Goal: Task Accomplishment & Management: Complete application form

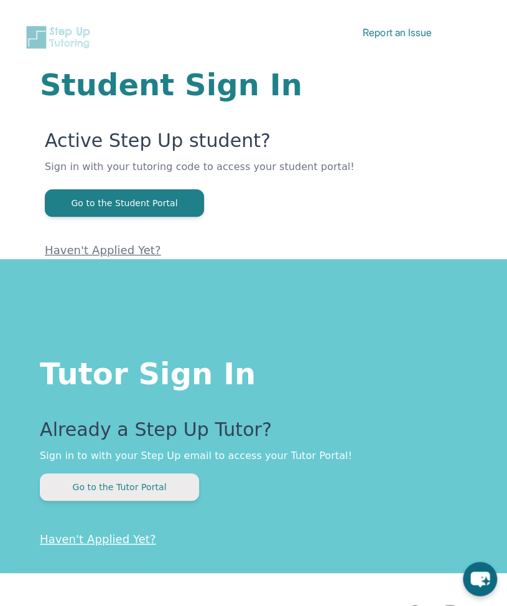
click at [154, 480] on button "Go to the Tutor Portal" at bounding box center [119, 486] width 159 height 27
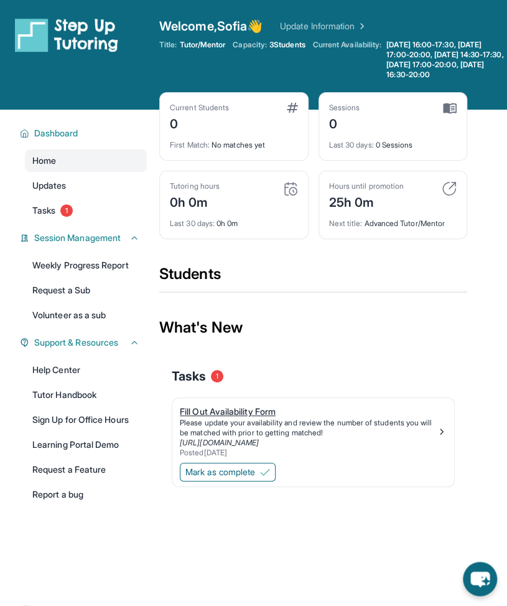
click at [267, 418] on div "Fill Out Availability Form" at bounding box center [308, 411] width 257 height 12
click at [251, 474] on span "Mark as complete" at bounding box center [220, 472] width 70 height 12
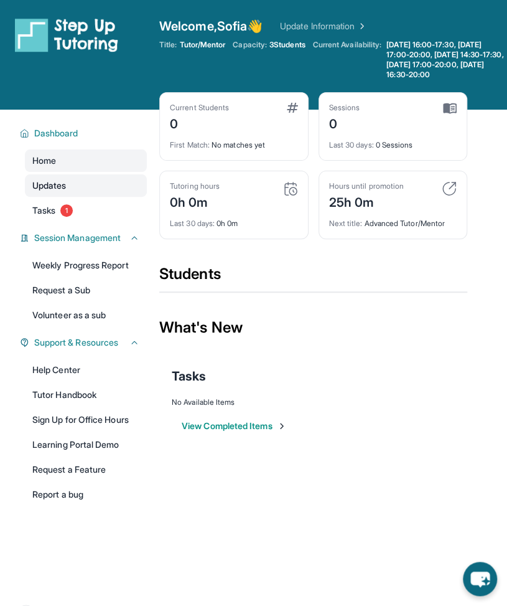
click at [95, 197] on link "Updates" at bounding box center [86, 185] width 122 height 22
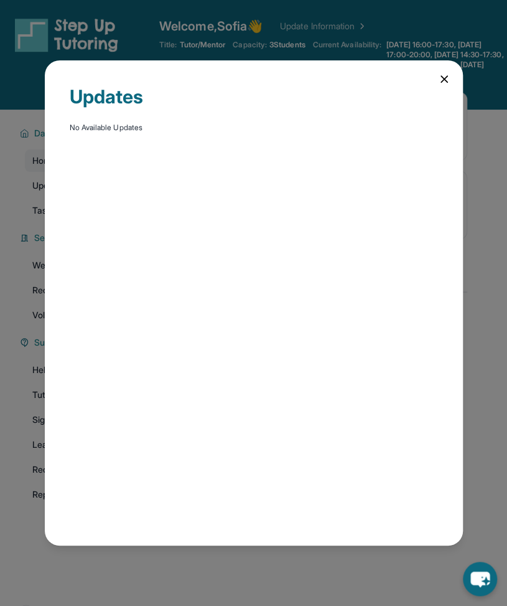
click at [447, 77] on icon at bounding box center [444, 79] width 6 height 6
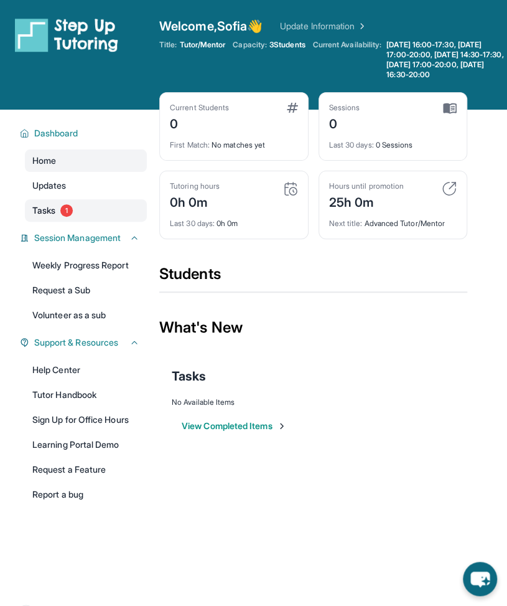
click at [61, 217] on link "Tasks 1" at bounding box center [86, 210] width 122 height 22
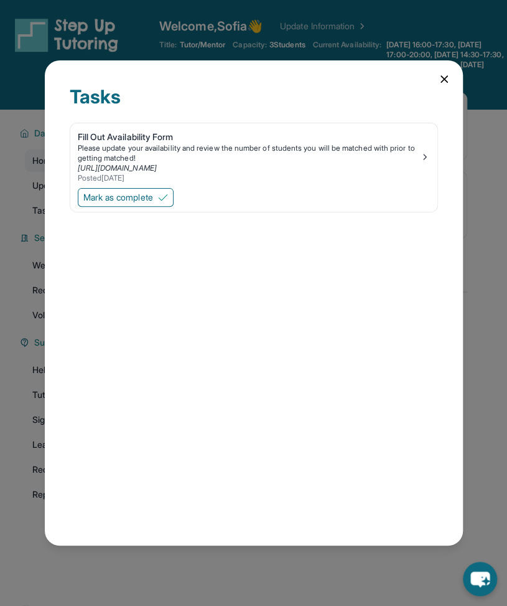
click at [448, 78] on icon at bounding box center [444, 79] width 12 height 12
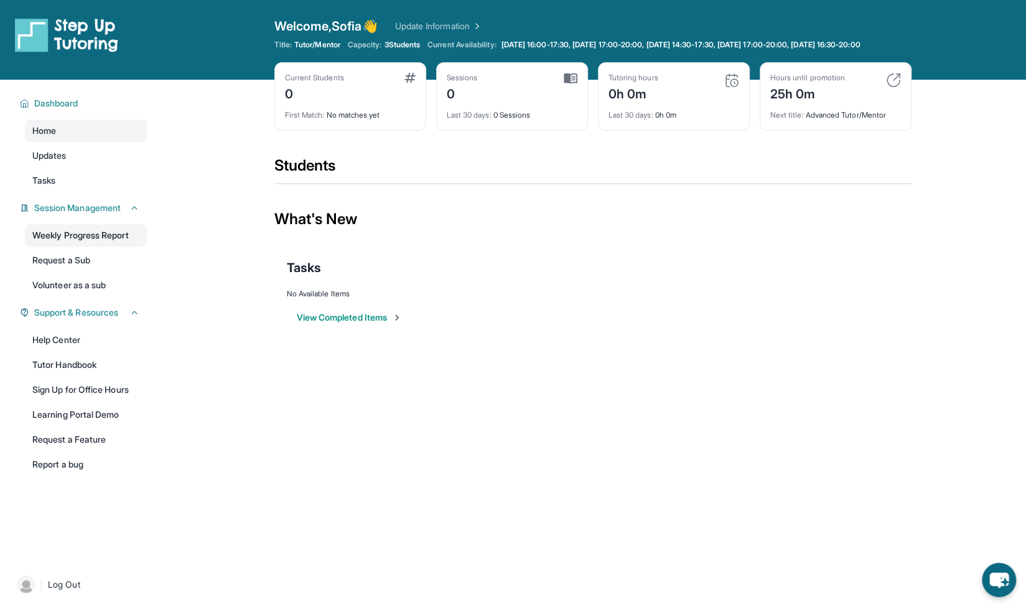
click at [88, 245] on link "Weekly Progress Report" at bounding box center [86, 235] width 122 height 22
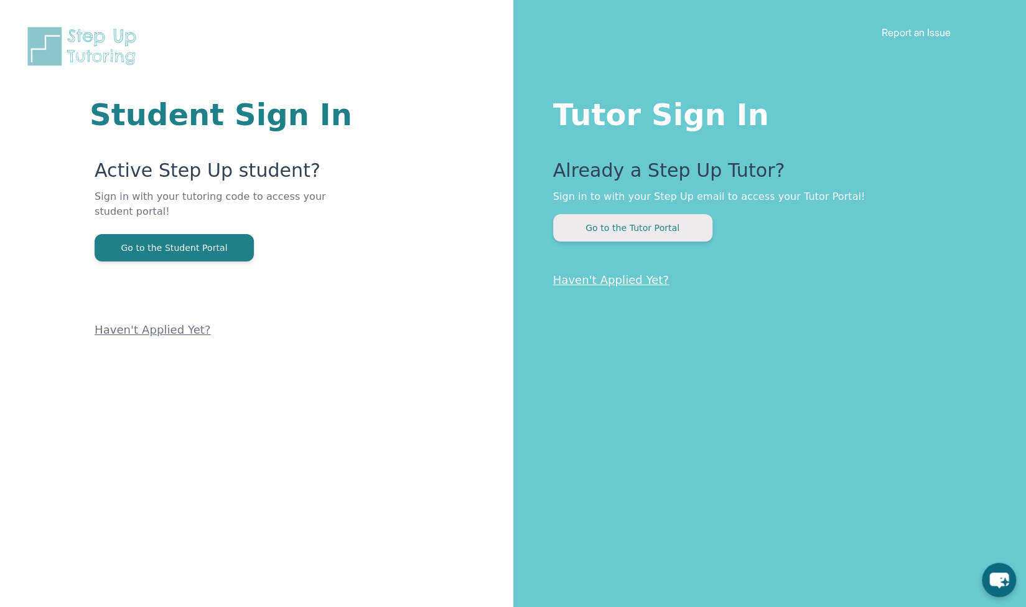
click at [635, 215] on button "Go to the Tutor Portal" at bounding box center [632, 227] width 159 height 27
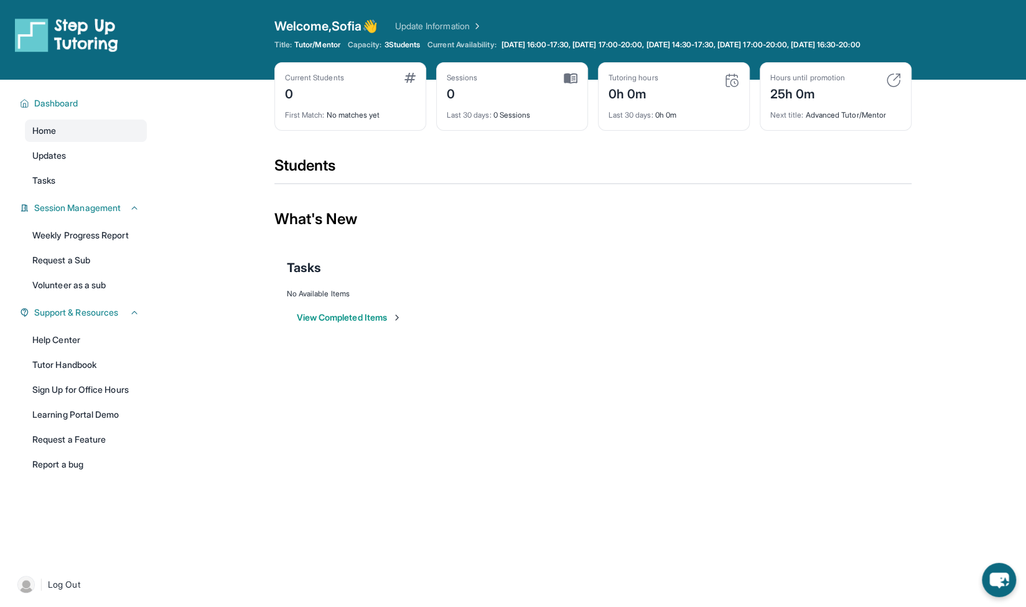
click at [379, 324] on button "View Completed Items" at bounding box center [349, 317] width 105 height 12
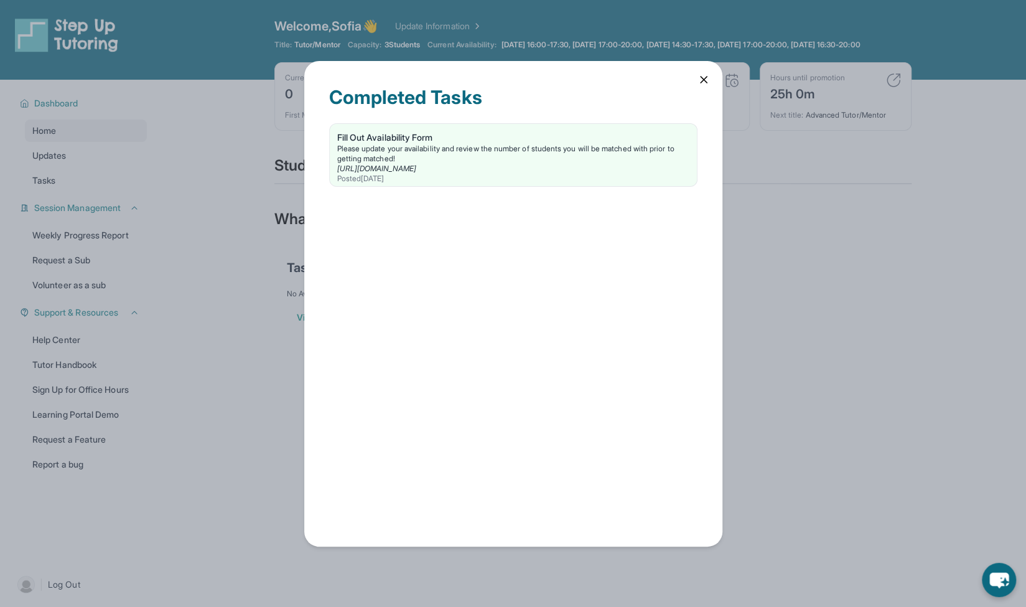
click at [701, 77] on icon at bounding box center [704, 80] width 6 height 6
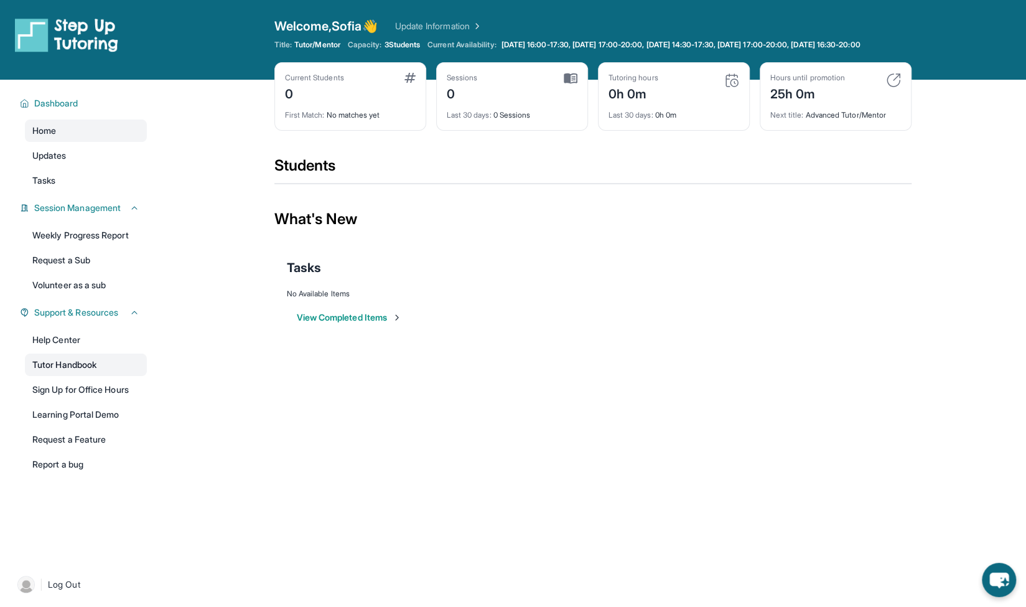
click at [68, 376] on link "Tutor Handbook" at bounding box center [86, 365] width 122 height 22
